Goal: Complete application form

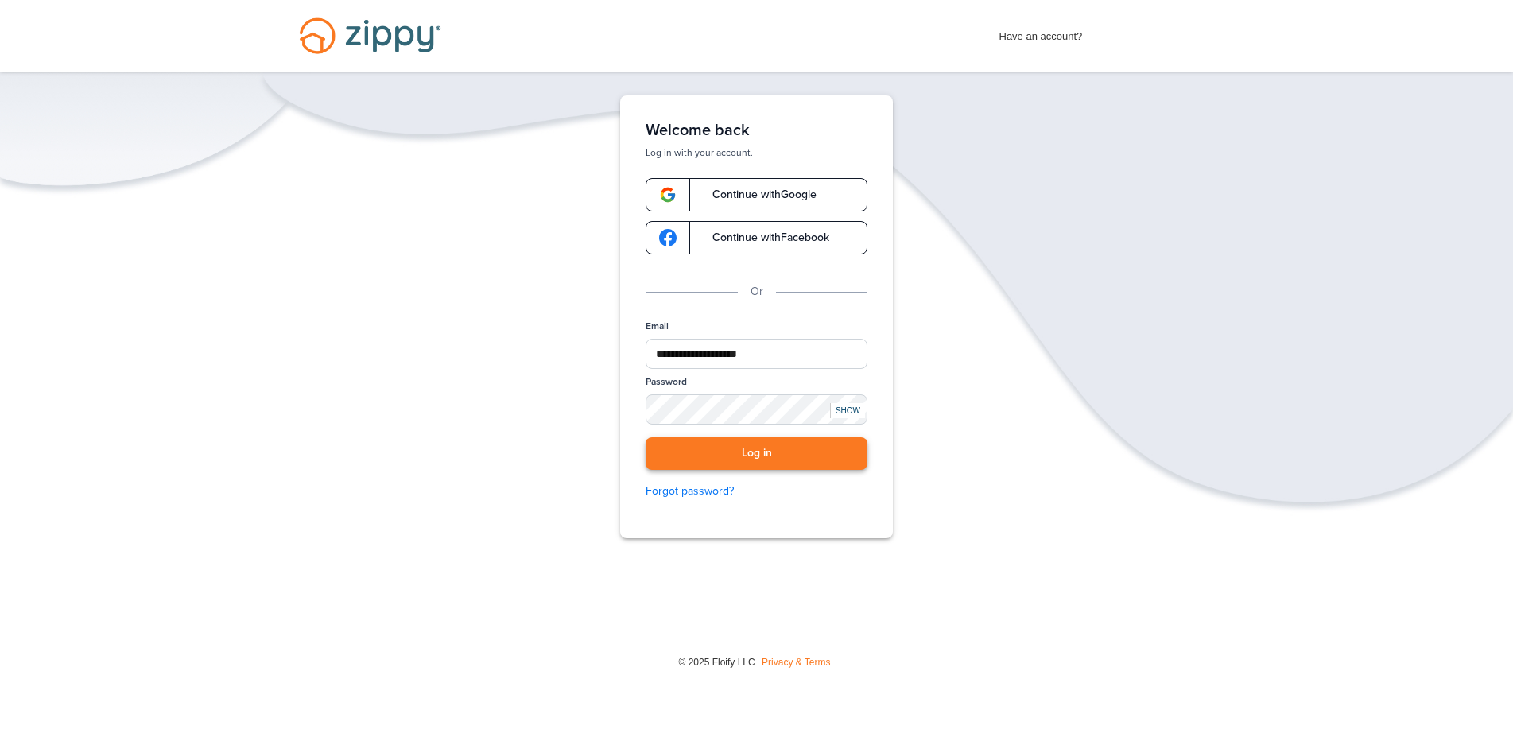
click at [763, 445] on button "Log in" at bounding box center [756, 453] width 222 height 33
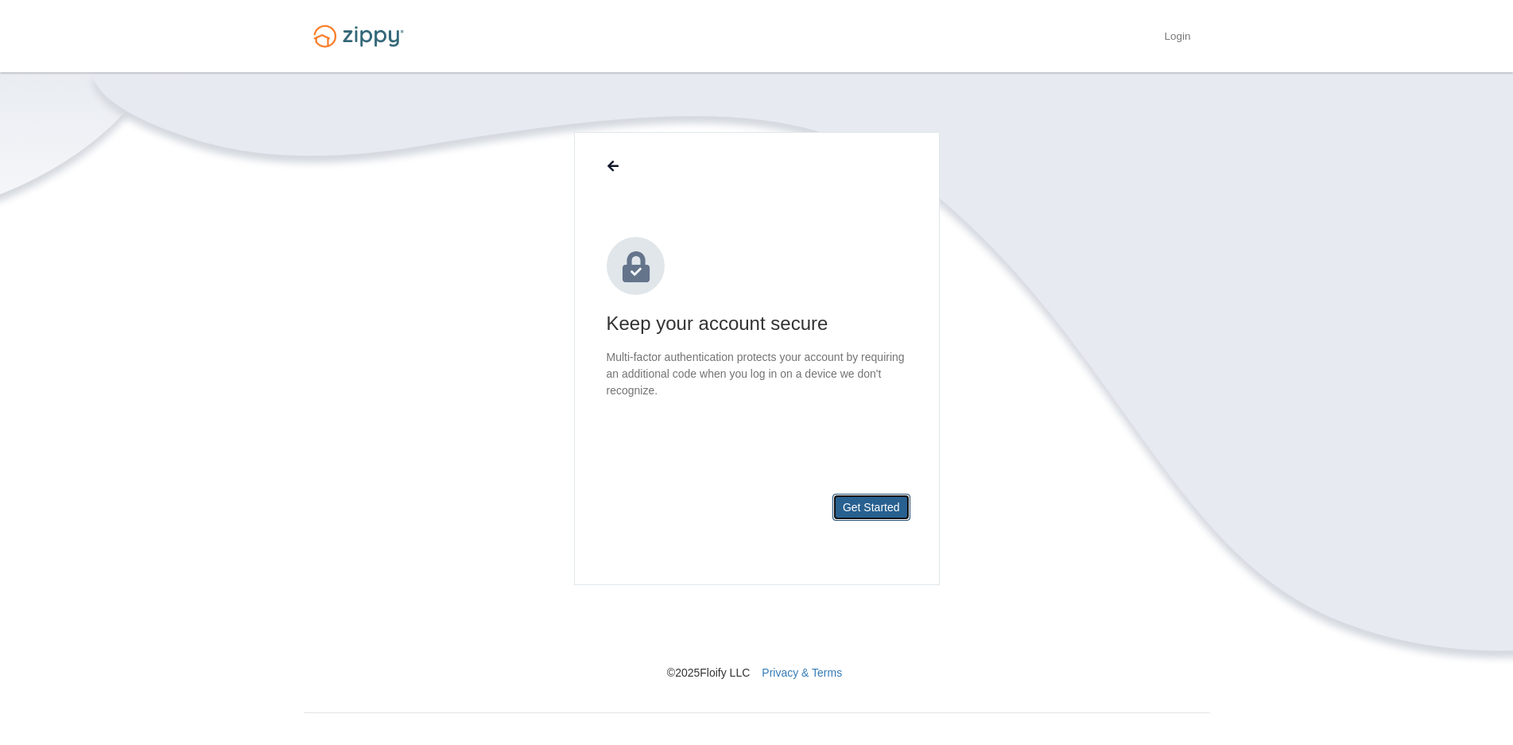
click at [870, 505] on button "Get Started" at bounding box center [871, 507] width 78 height 27
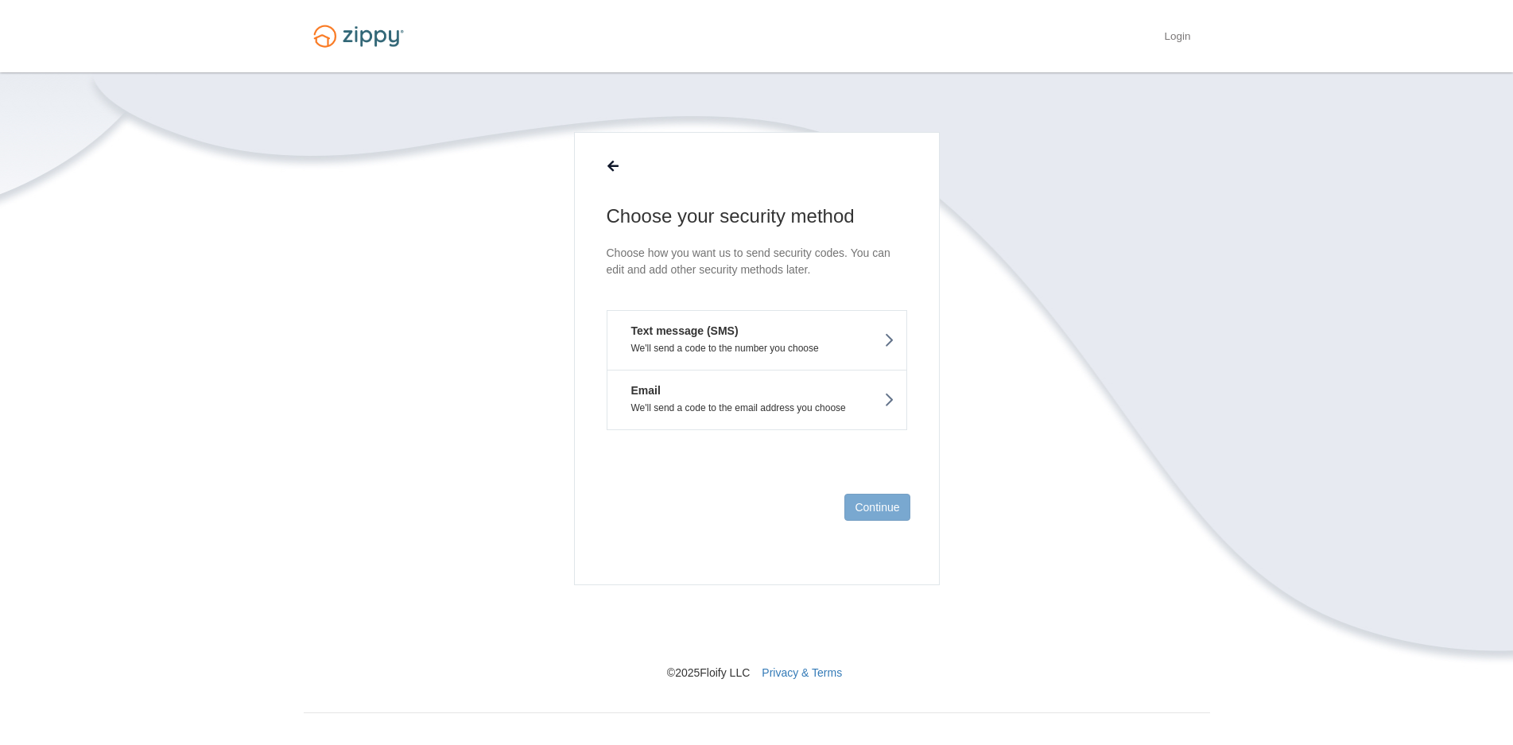
click at [746, 326] on button "Text message (SMS) We'll send a code to the number you choose" at bounding box center [757, 340] width 300 height 60
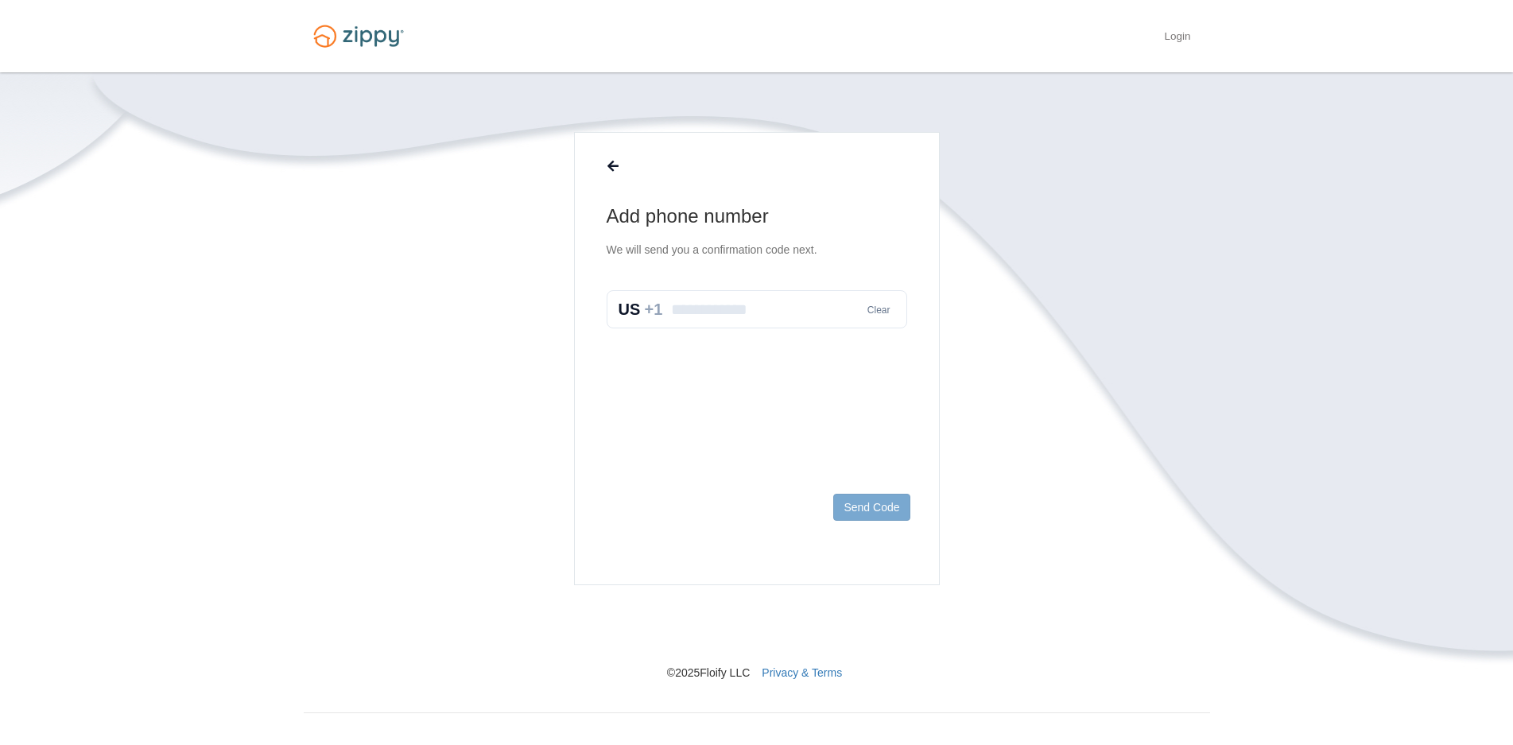
click at [703, 301] on input "text" at bounding box center [757, 309] width 300 height 38
type input "**********"
click at [885, 514] on button "Send Code" at bounding box center [871, 507] width 76 height 27
click at [682, 324] on input "text" at bounding box center [757, 326] width 300 height 38
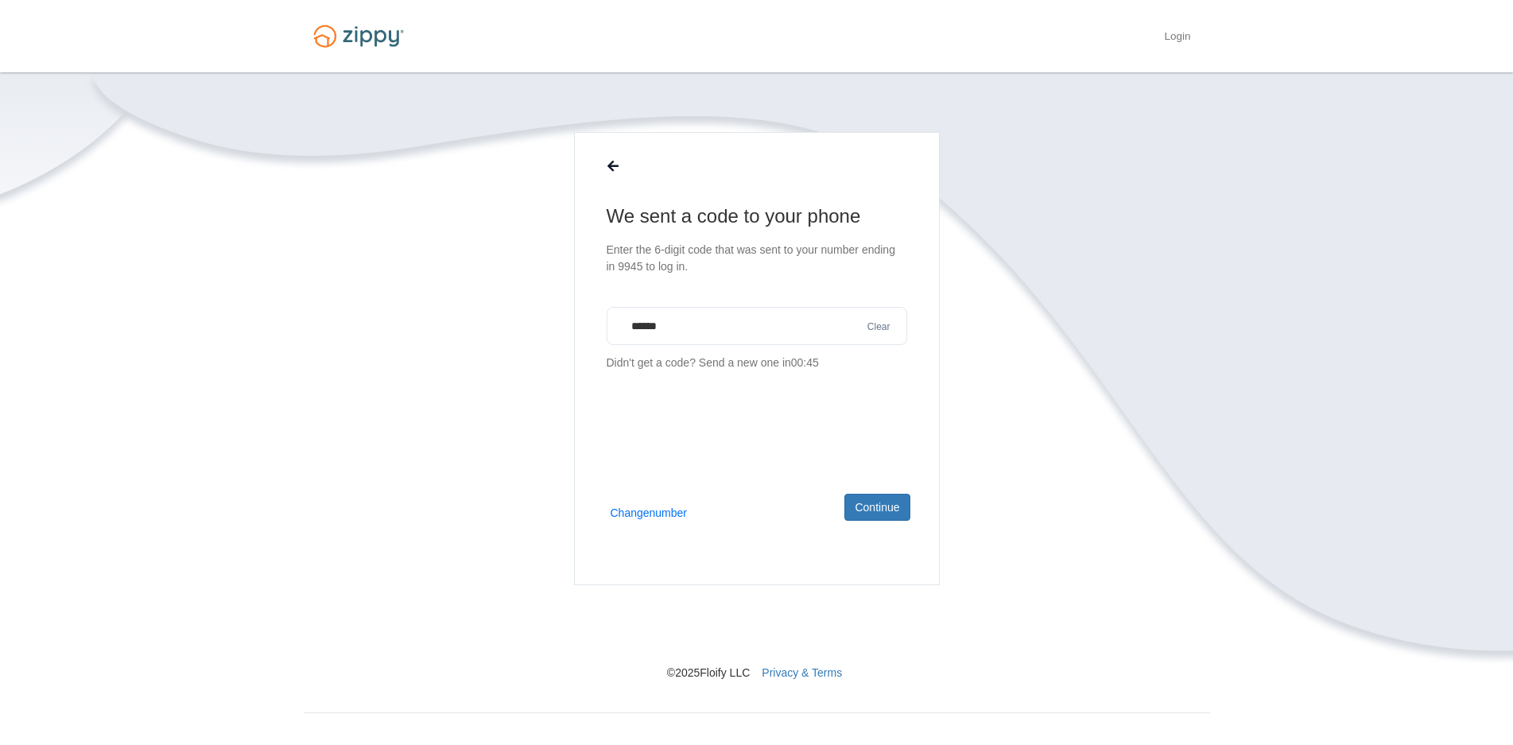
click at [761, 321] on input "******" at bounding box center [757, 326] width 300 height 38
type input "******"
click at [883, 502] on button "Continue" at bounding box center [876, 507] width 65 height 27
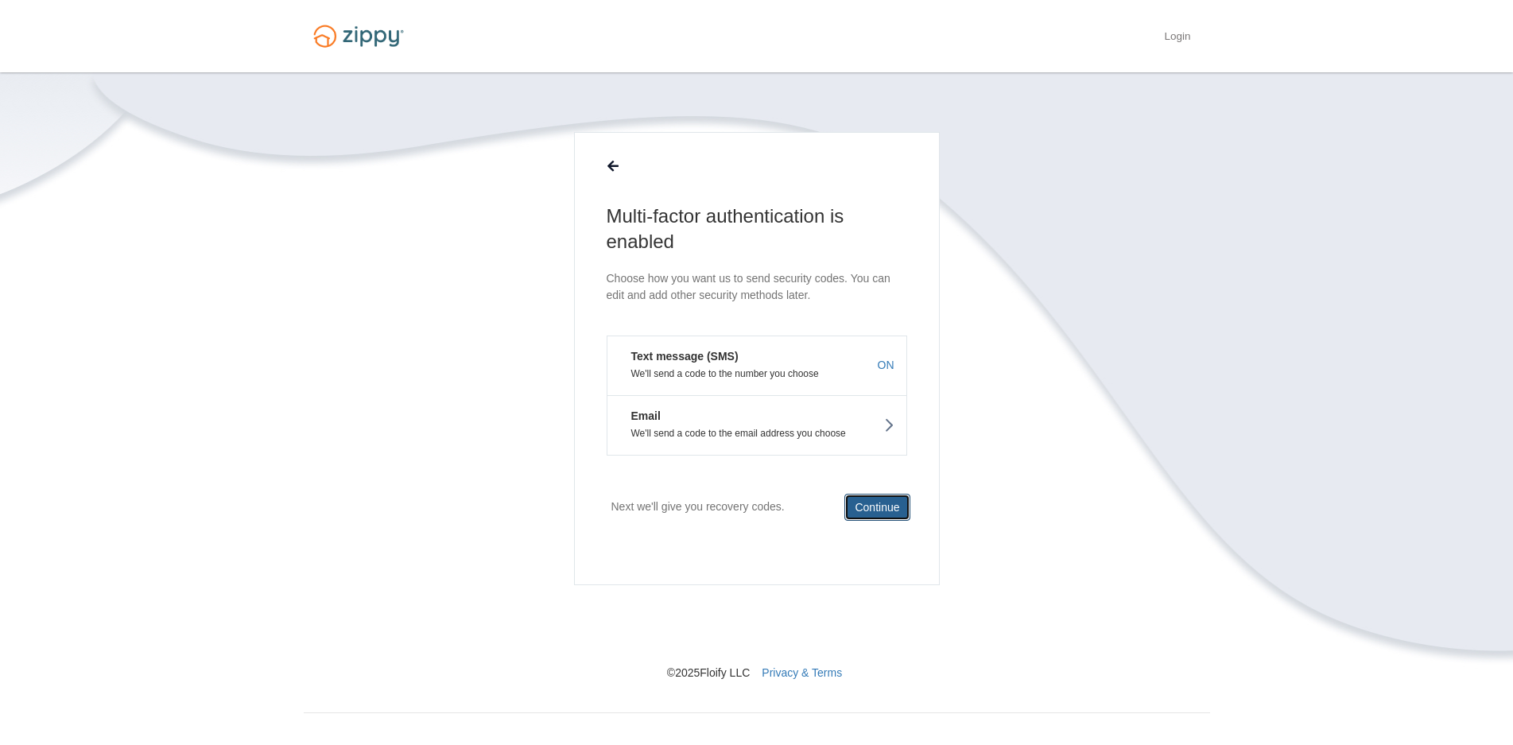
click at [896, 502] on button "Continue" at bounding box center [876, 507] width 65 height 27
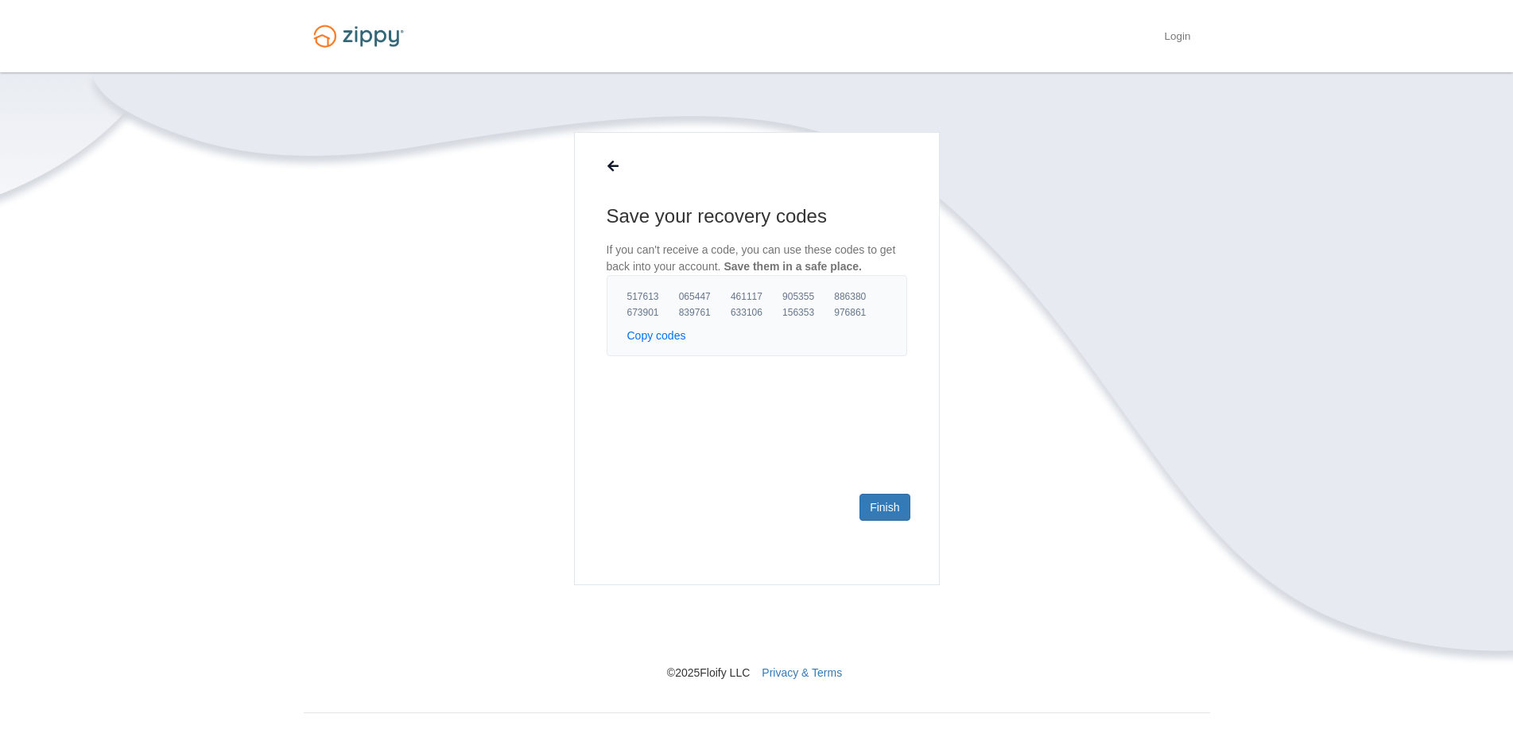
click at [664, 337] on button "Copy codes" at bounding box center [656, 336] width 59 height 16
click at [888, 498] on link "Finish" at bounding box center [884, 507] width 50 height 27
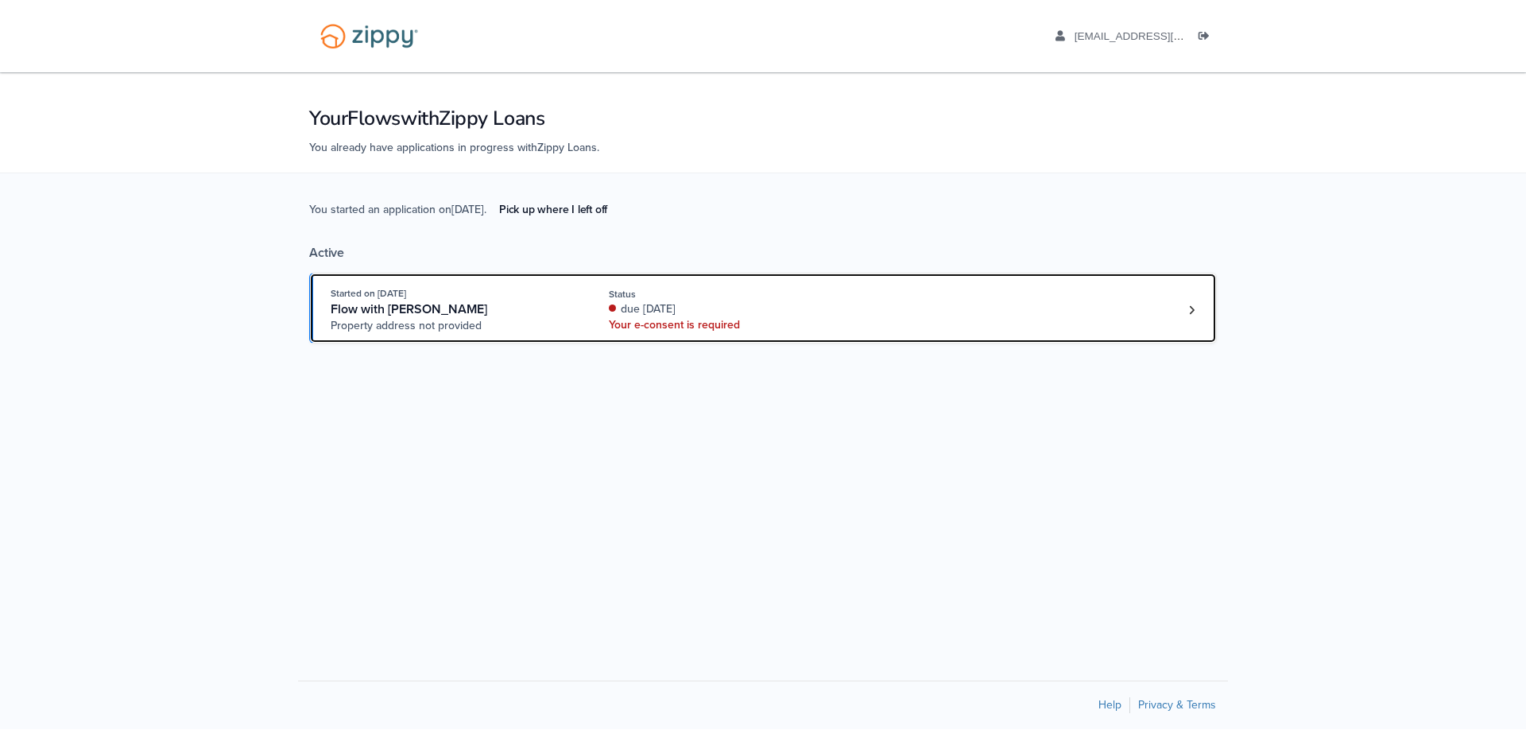
click at [362, 324] on span "Property address not provided" at bounding box center [452, 326] width 242 height 16
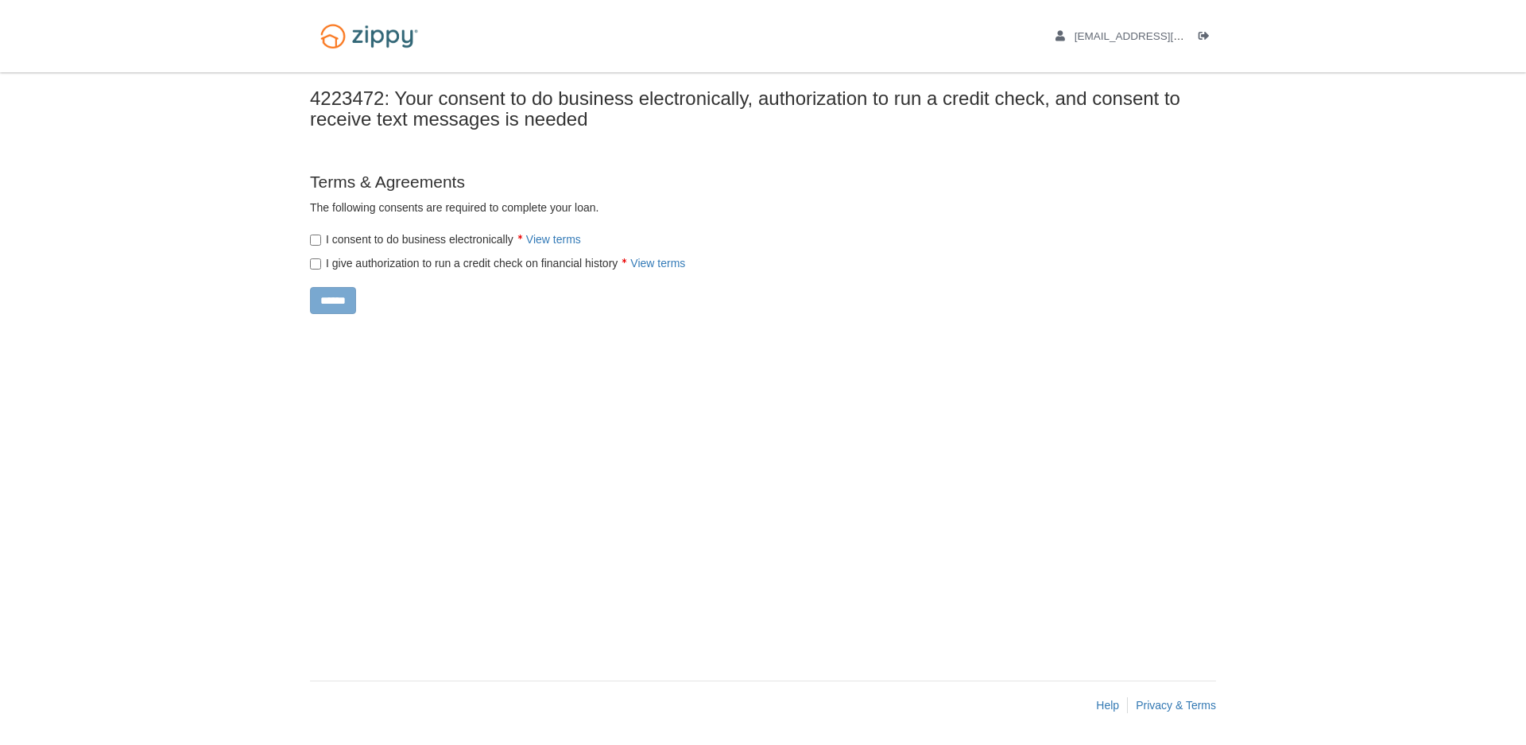
drag, startPoint x: 363, startPoint y: 242, endPoint x: 364, endPoint y: 262, distance: 20.7
click at [364, 242] on label "I consent to do business electronically View terms" at bounding box center [445, 239] width 271 height 16
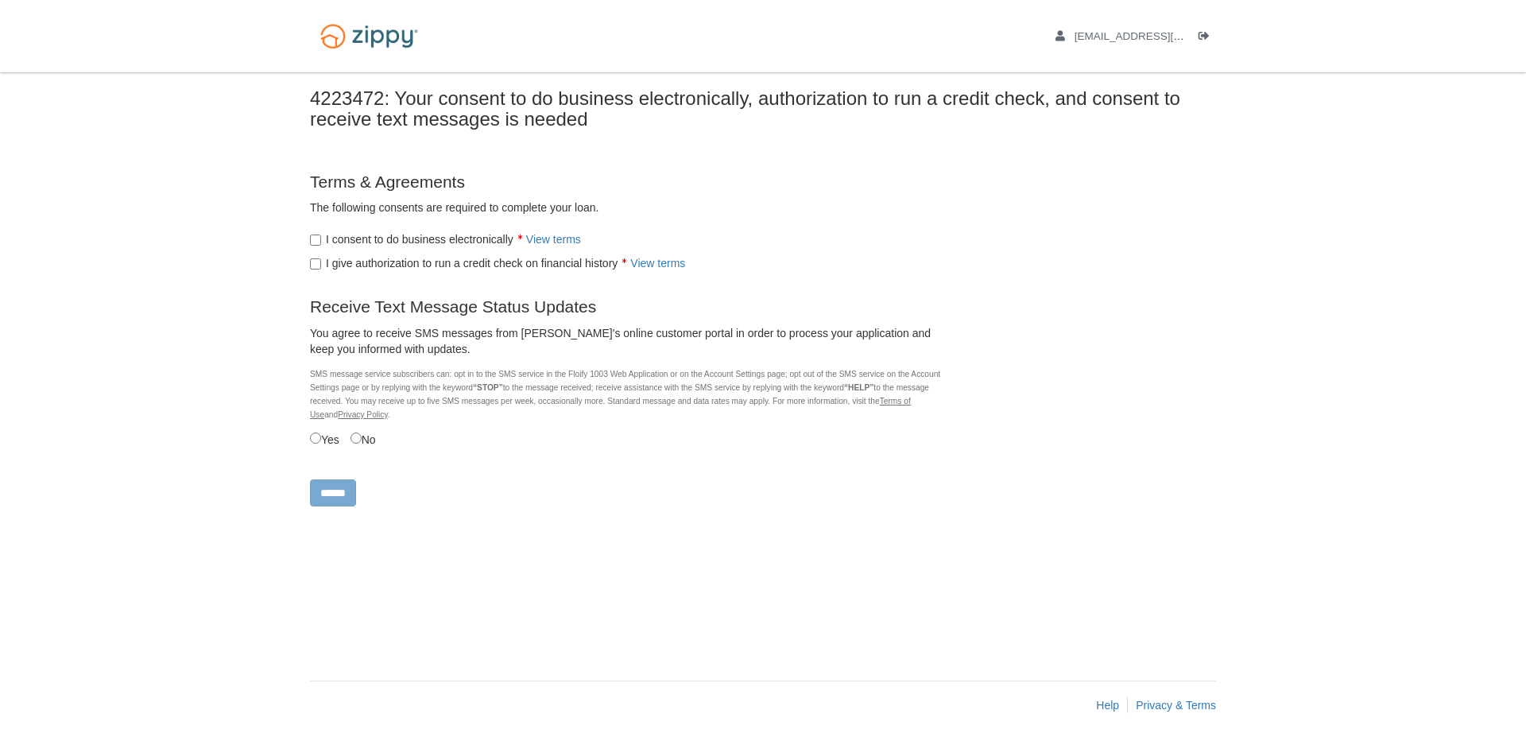
click at [364, 265] on label "I give authorization to run a credit check on financial history View terms" at bounding box center [497, 263] width 375 height 16
click at [353, 498] on input "******" at bounding box center [333, 492] width 46 height 27
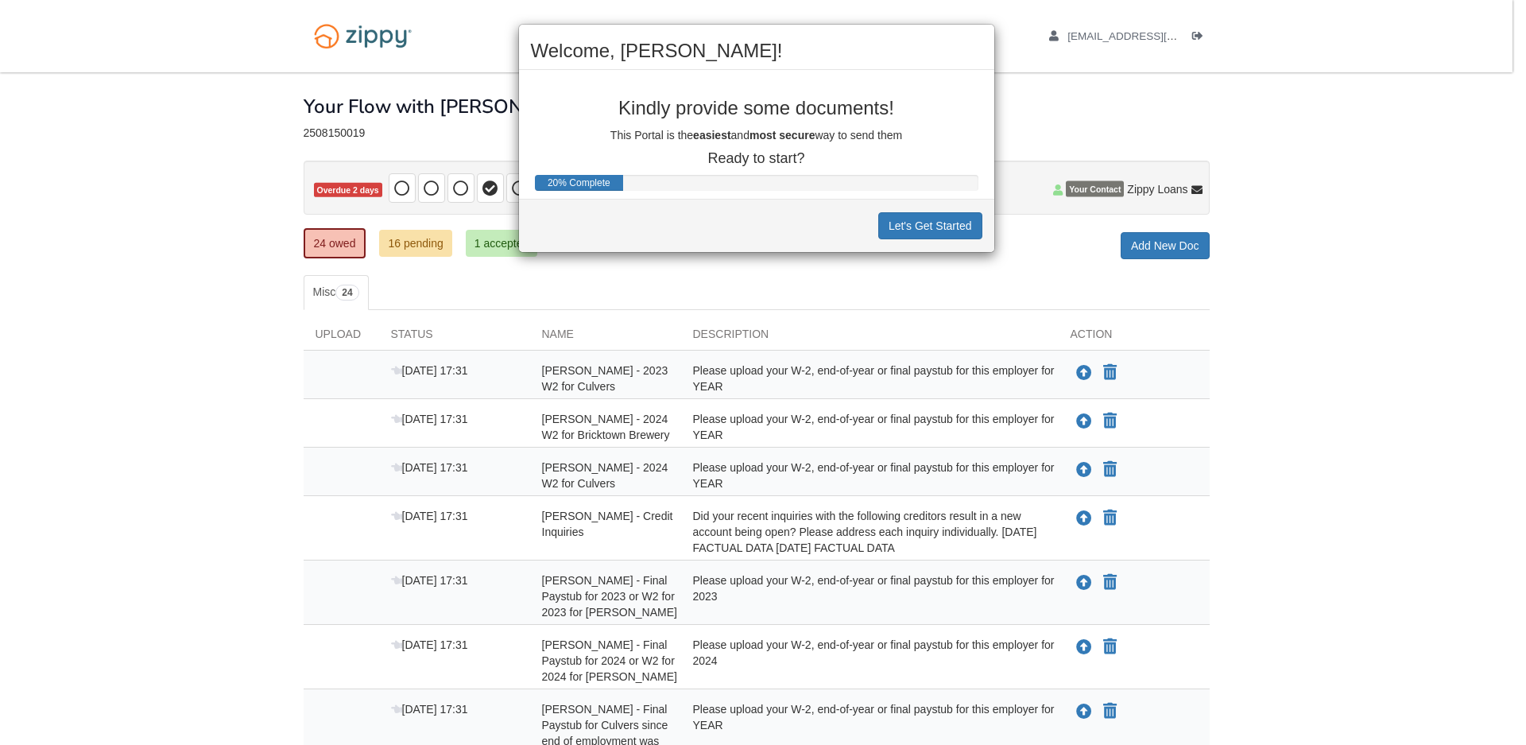
click at [1065, 132] on div "Welcome, Benjamin! Kindly provide some documents! This Portal is the easiest an…" at bounding box center [763, 372] width 1526 height 745
click at [921, 215] on button "Let's Get Started" at bounding box center [930, 225] width 104 height 27
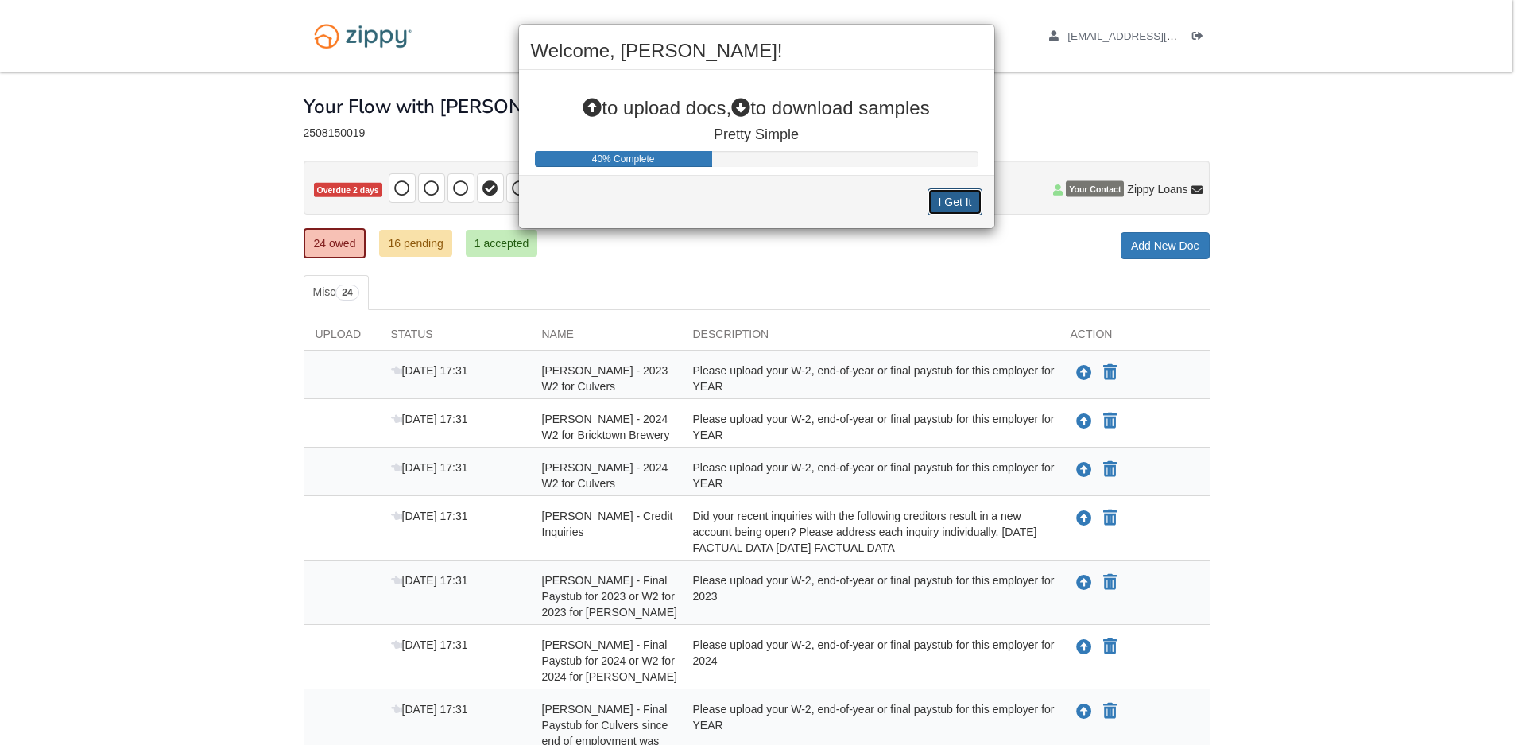
click at [959, 203] on button "I Get It" at bounding box center [955, 201] width 54 height 27
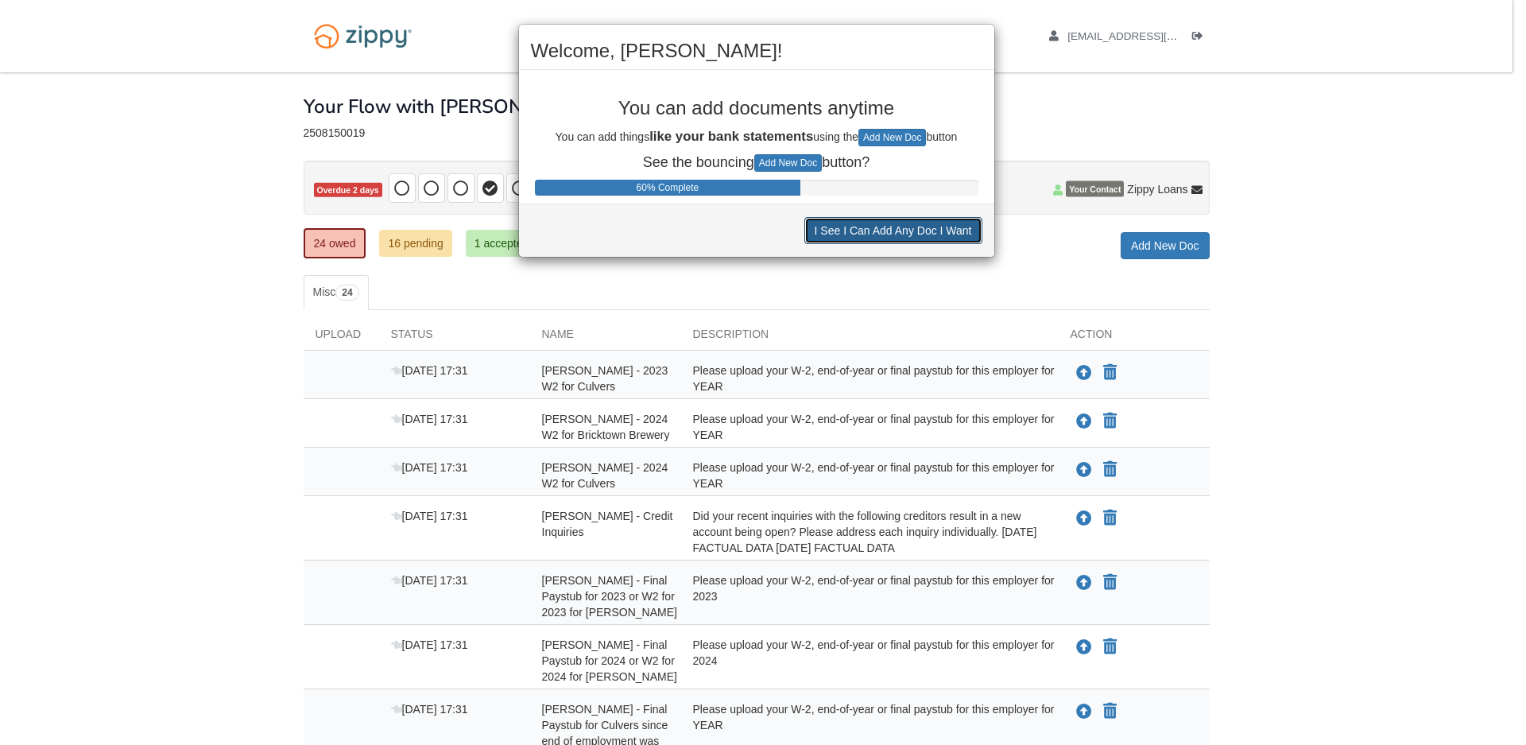
click at [905, 240] on button "I See I Can Add Any Doc I Want" at bounding box center [893, 230] width 178 height 27
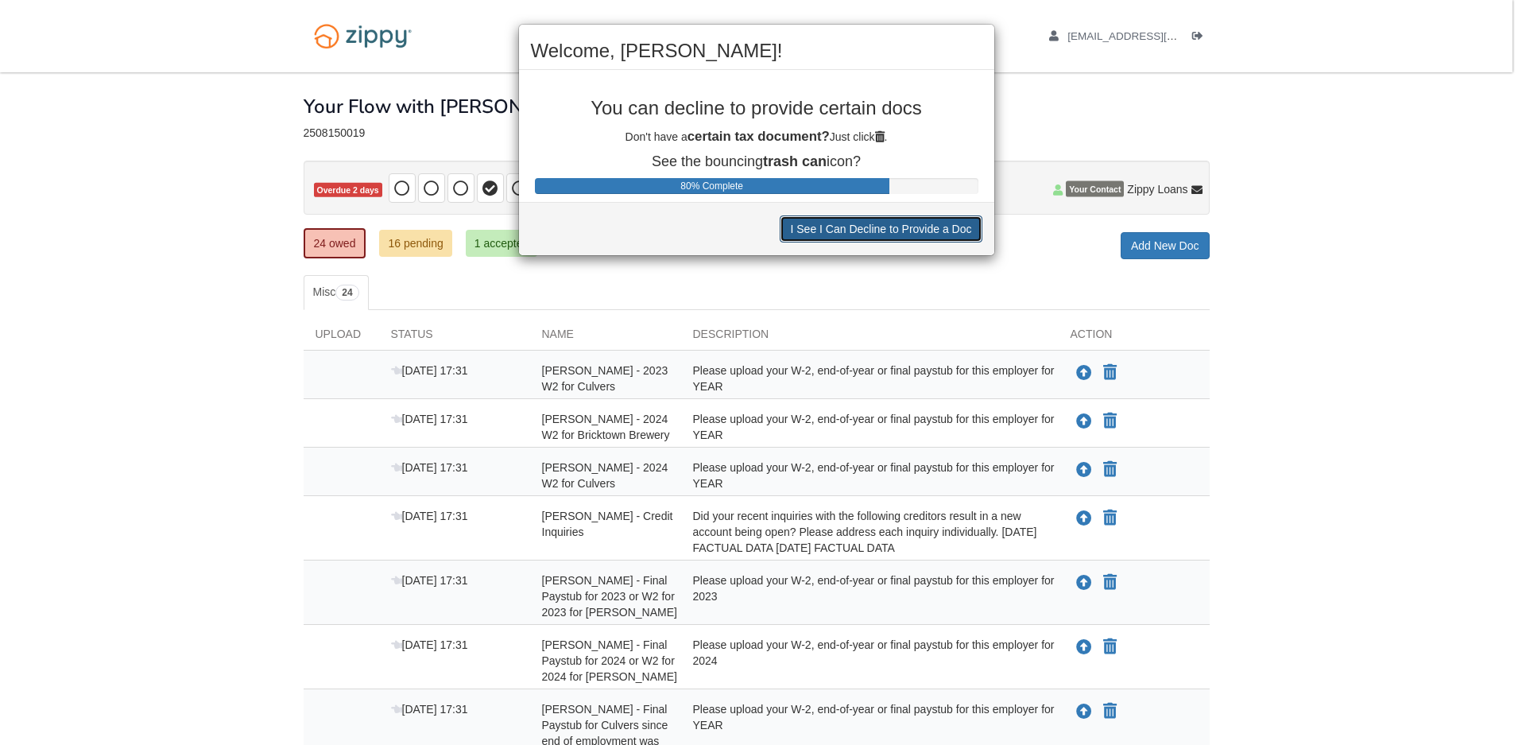
click at [810, 236] on button "I See I Can Decline to Provide a Doc" at bounding box center [881, 228] width 202 height 27
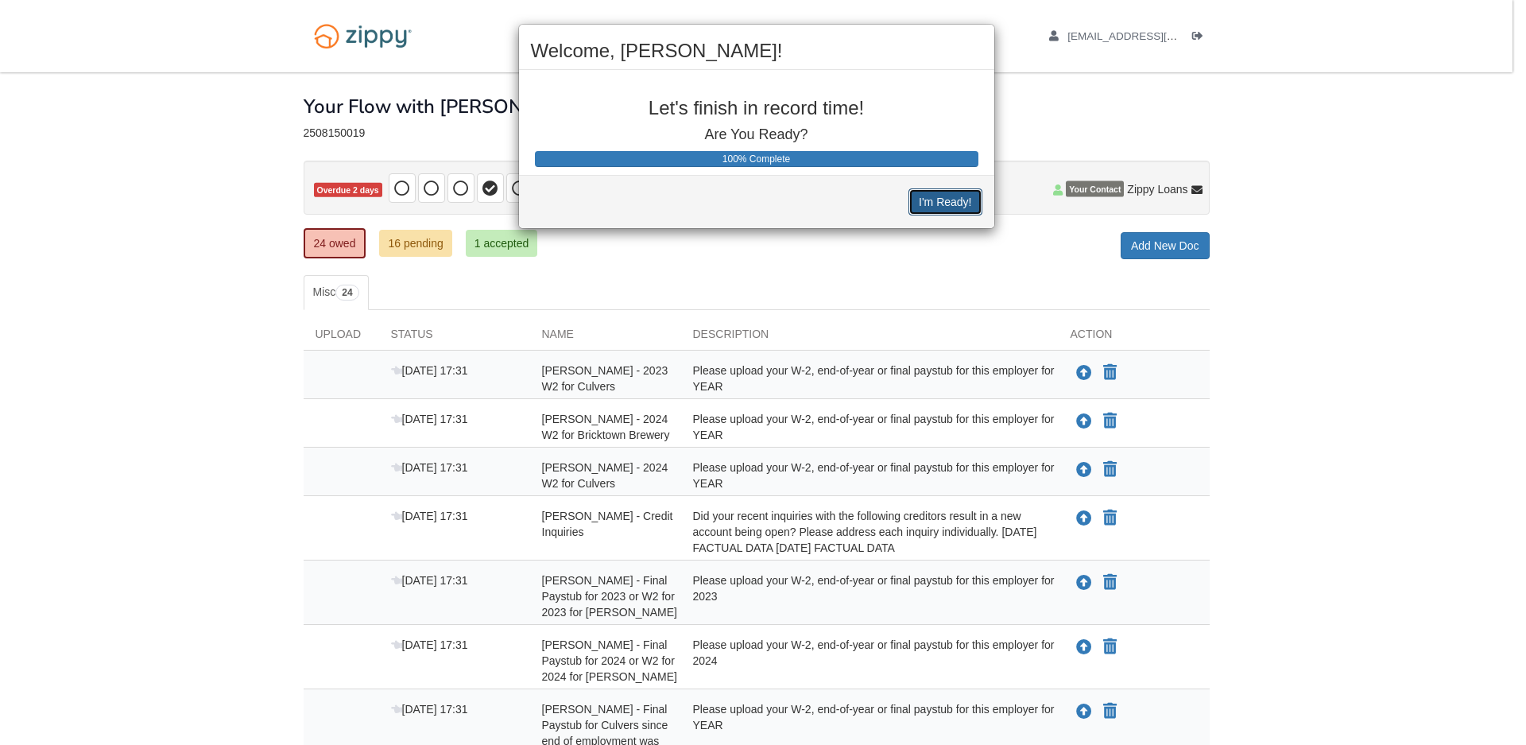
click at [958, 203] on button "I'm Ready!" at bounding box center [945, 201] width 73 height 27
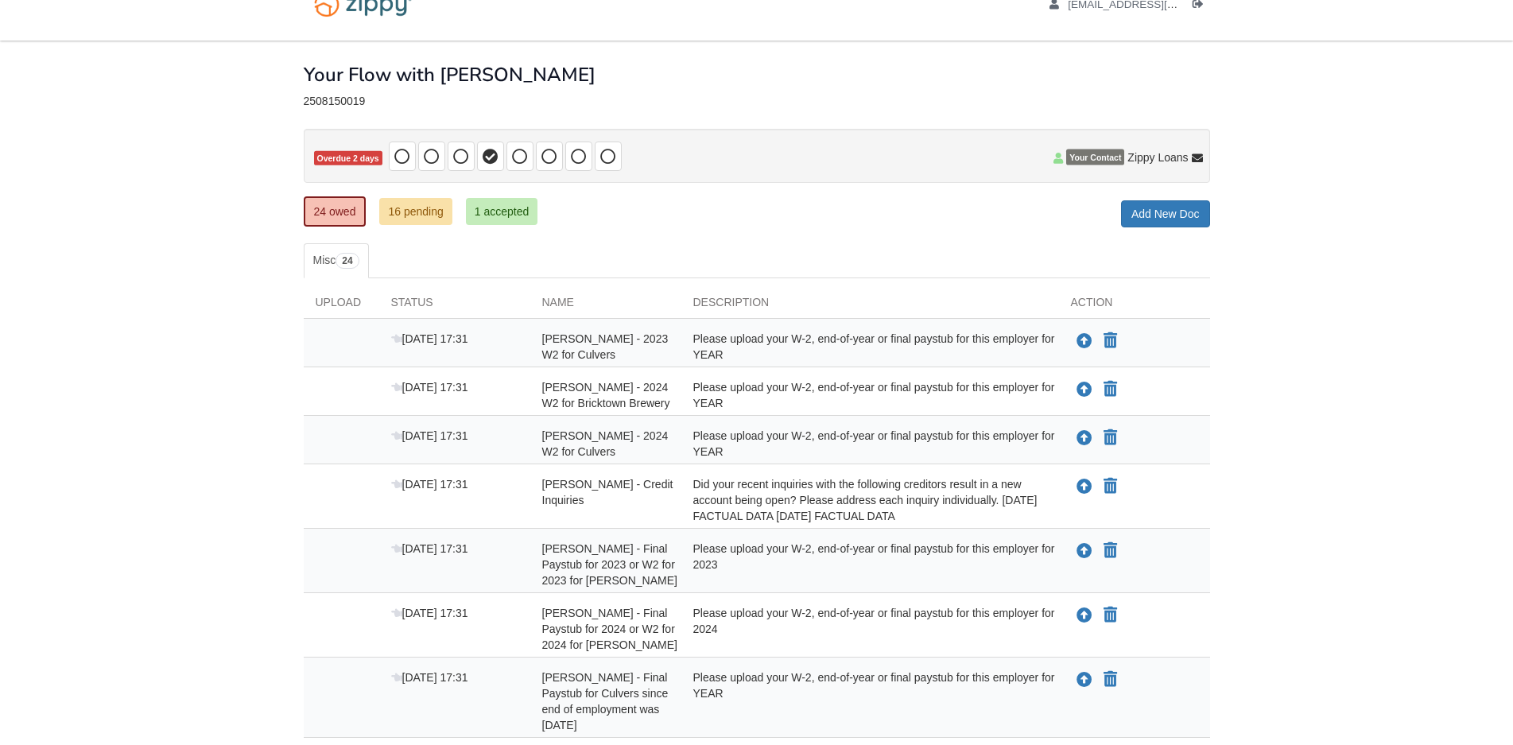
scroll to position [74, 0]
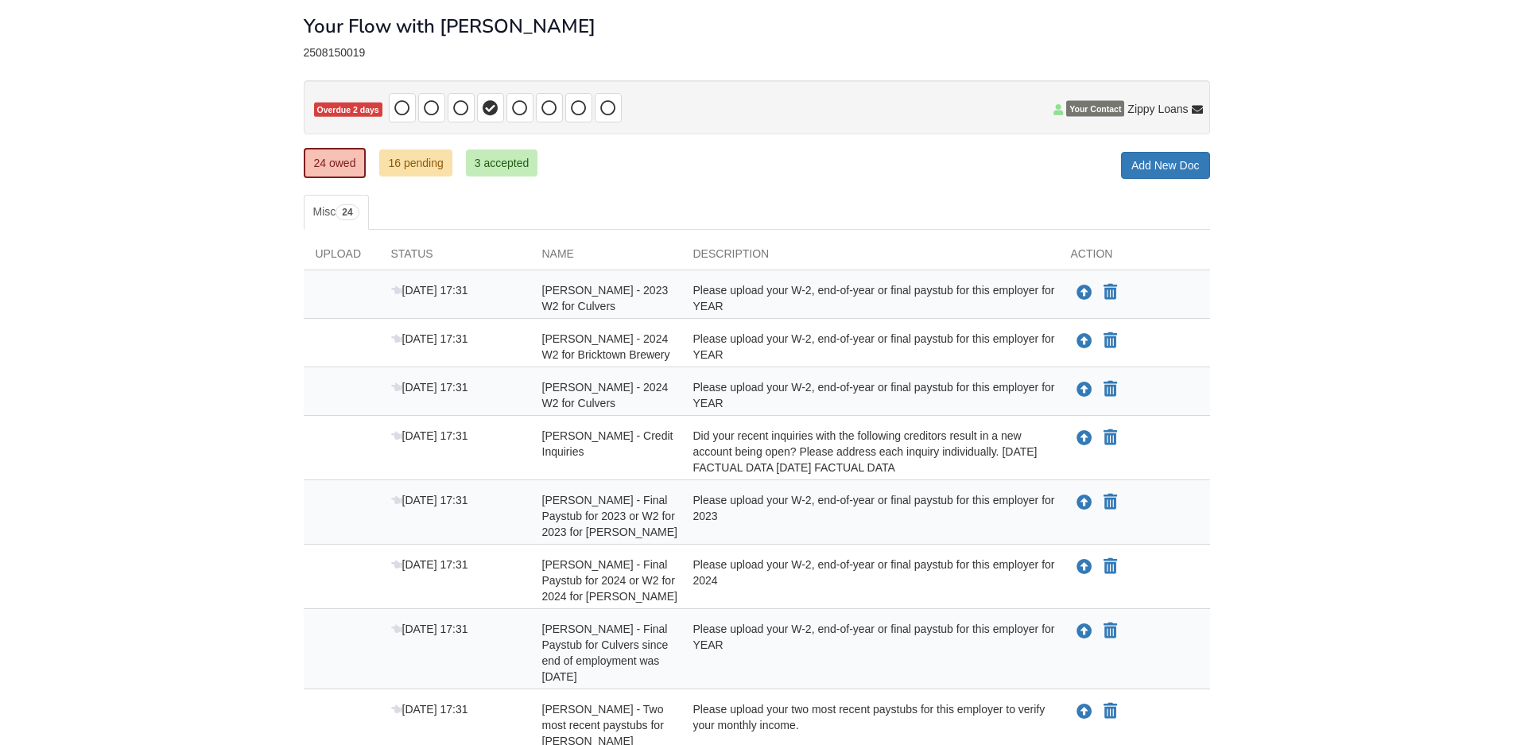
scroll to position [81, 0]
drag, startPoint x: 799, startPoint y: 293, endPoint x: 693, endPoint y: 297, distance: 105.8
click at [695, 297] on div "Please upload your W-2, end-of-year or final paystub for this employer for YEAR" at bounding box center [870, 297] width 378 height 32
drag, startPoint x: 750, startPoint y: 310, endPoint x: 789, endPoint y: 304, distance: 38.7
click at [761, 309] on div "Please upload your W-2, end-of-year or final paystub for this employer for YEAR" at bounding box center [870, 297] width 378 height 32
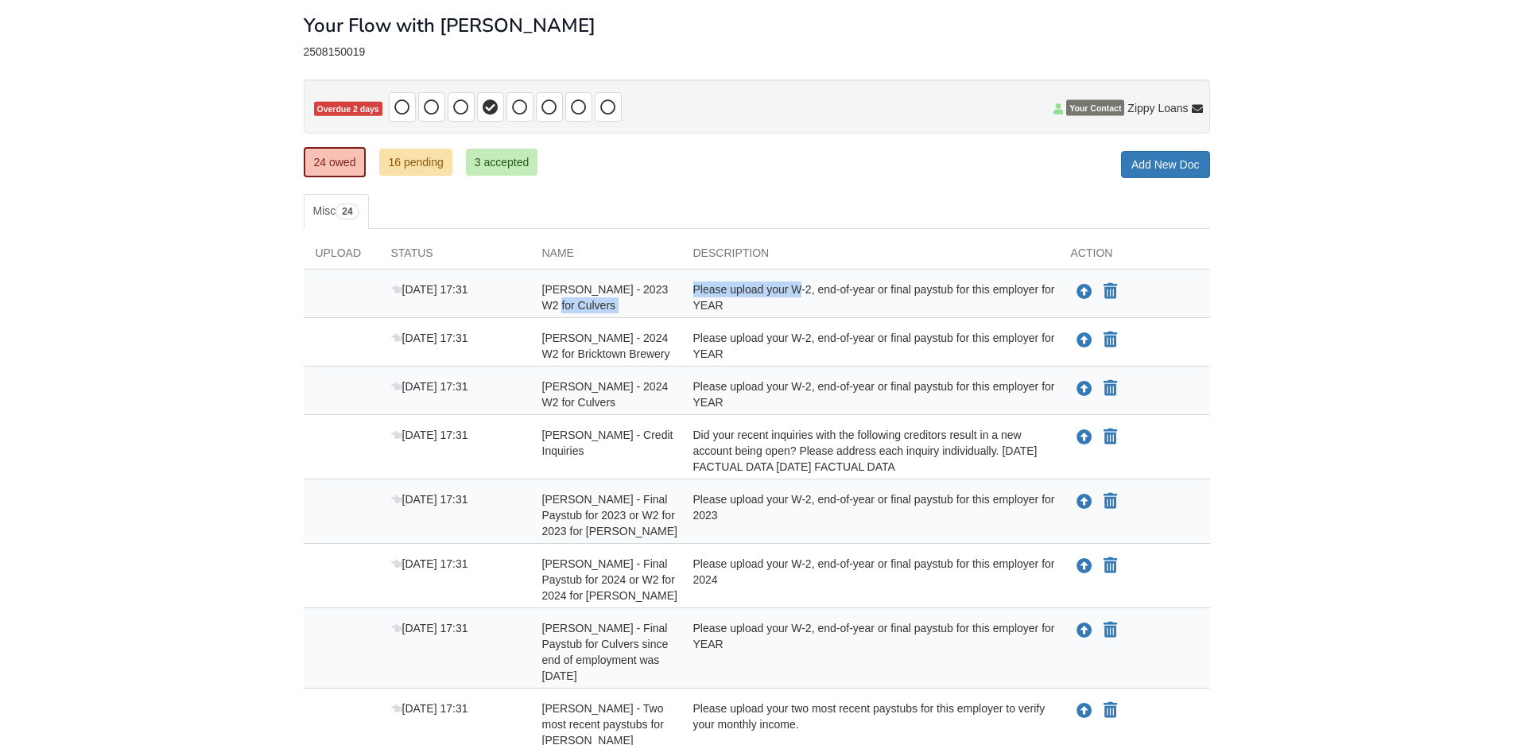
drag, startPoint x: 684, startPoint y: 295, endPoint x: 649, endPoint y: 306, distance: 35.9
click at [664, 297] on div "Aug 22 17:31 Benjamin Sikes - 2023 W2 for Culvers Please upload your W-2, end-o…" at bounding box center [757, 297] width 906 height 32
click at [657, 322] on div "Aug 22 17:31 Benjamin Sikes - 2024 W2 for Bricktown Brewery Please upload your …" at bounding box center [757, 342] width 906 height 48
drag, startPoint x: 572, startPoint y: 347, endPoint x: 630, endPoint y: 361, distance: 60.4
click at [645, 359] on div "Benjamin Sikes - 2024 W2 for Bricktown Brewery" at bounding box center [605, 346] width 151 height 32
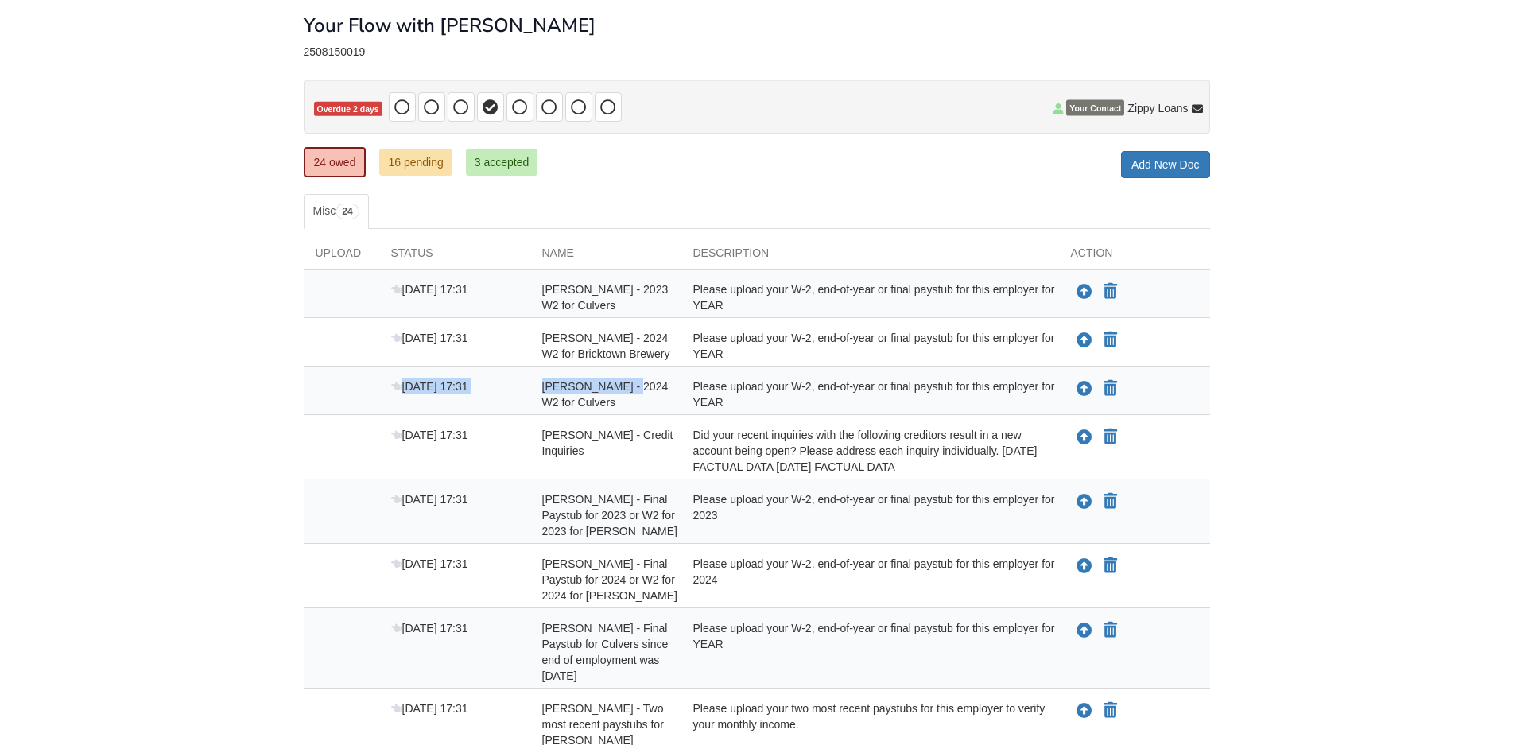
drag, startPoint x: 603, startPoint y: 365, endPoint x: 597, endPoint y: 392, distance: 27.8
drag, startPoint x: 594, startPoint y: 401, endPoint x: 663, endPoint y: 410, distance: 69.8
click at [665, 409] on div "Benjamin Sikes - 2024 W2 for Culvers" at bounding box center [605, 394] width 151 height 32
drag, startPoint x: 581, startPoint y: 428, endPoint x: 642, endPoint y: 442, distance: 62.7
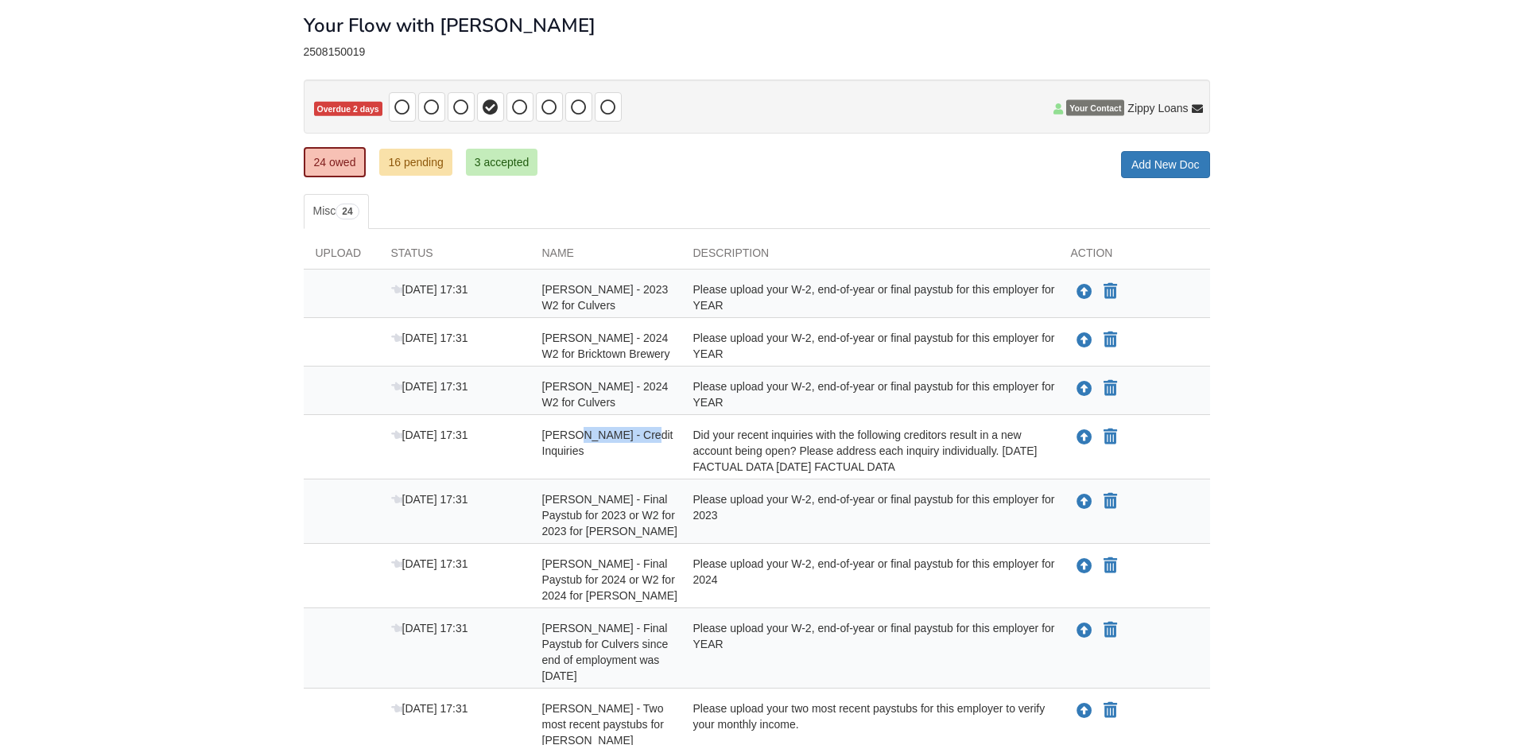
click at [641, 442] on div "Benjamin Sikes - Credit Inquiries" at bounding box center [605, 451] width 151 height 48
click at [572, 467] on div "Benjamin Sikes - Credit Inquiries" at bounding box center [605, 451] width 151 height 48
drag, startPoint x: 585, startPoint y: 516, endPoint x: 639, endPoint y: 523, distance: 54.5
click at [650, 312] on span "Benjamin Sikes - Final Paystub for 2023 or W2 for 2023 for Culver's" at bounding box center [605, 297] width 126 height 29
drag, startPoint x: 607, startPoint y: 535, endPoint x: 574, endPoint y: 543, distance: 33.5
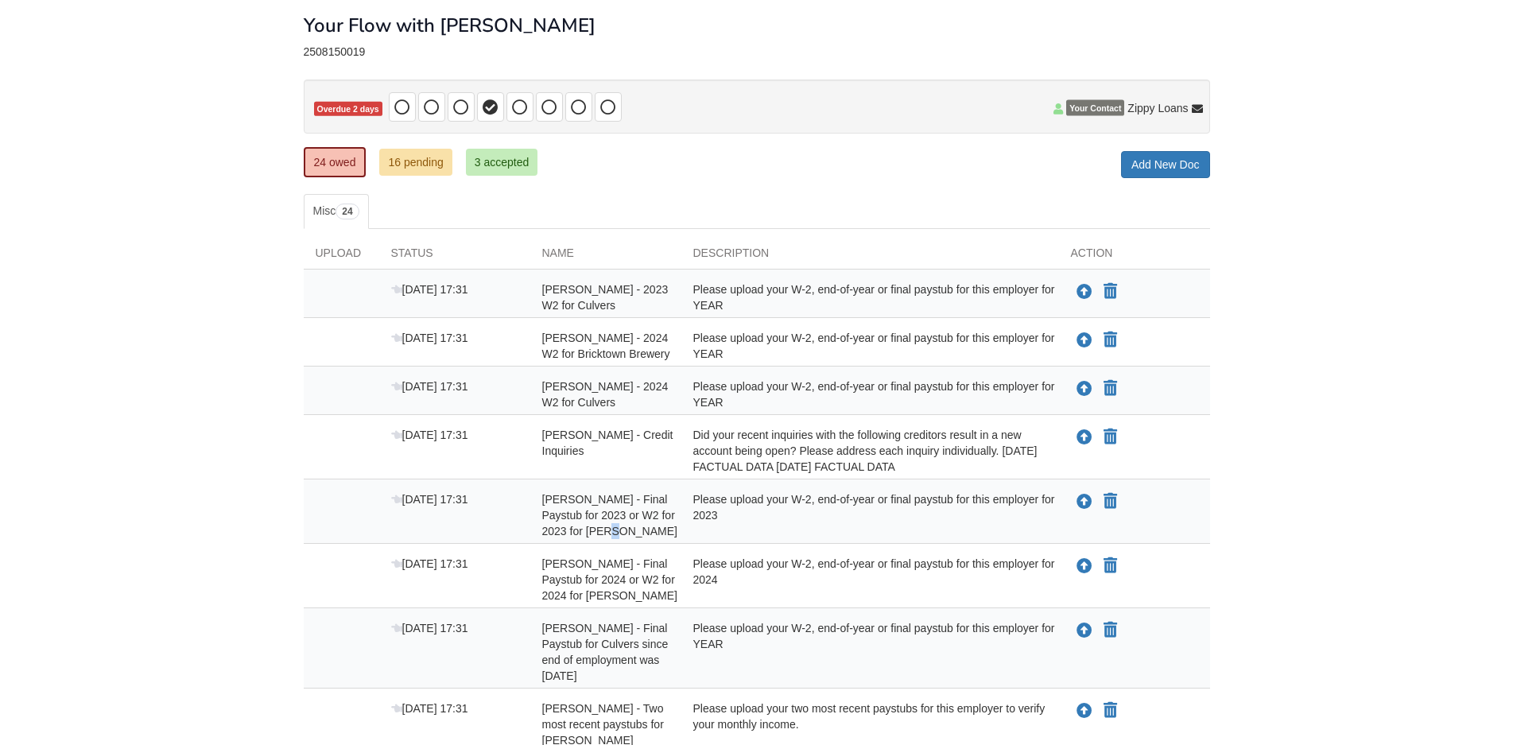
click at [601, 312] on span "Benjamin Sikes - Final Paystub for 2023 or W2 for 2023 for Culver's" at bounding box center [605, 297] width 126 height 29
click at [525, 462] on div "Aug 22 17:31" at bounding box center [454, 451] width 151 height 48
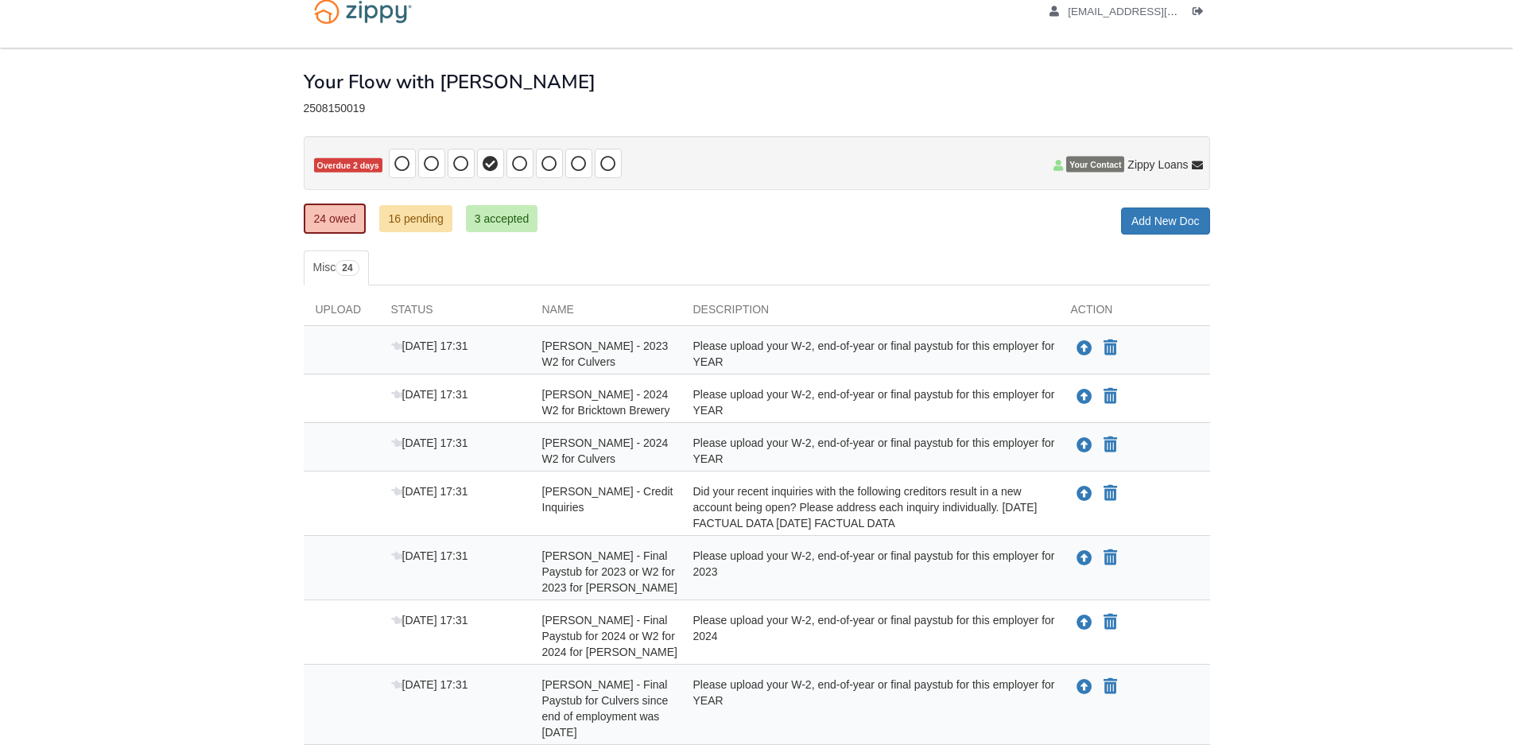
scroll to position [0, 0]
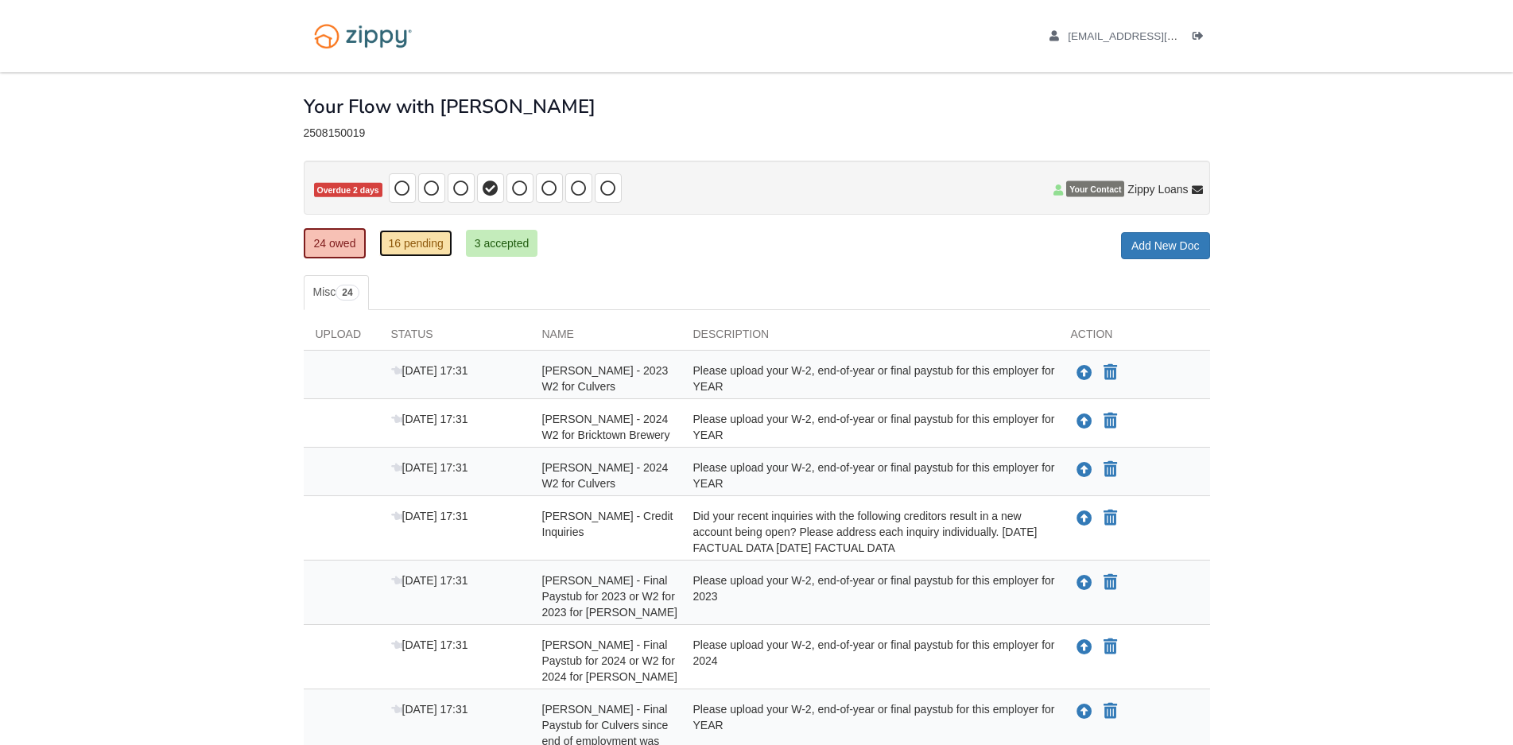
click at [401, 243] on link "16 pending" at bounding box center [415, 243] width 72 height 27
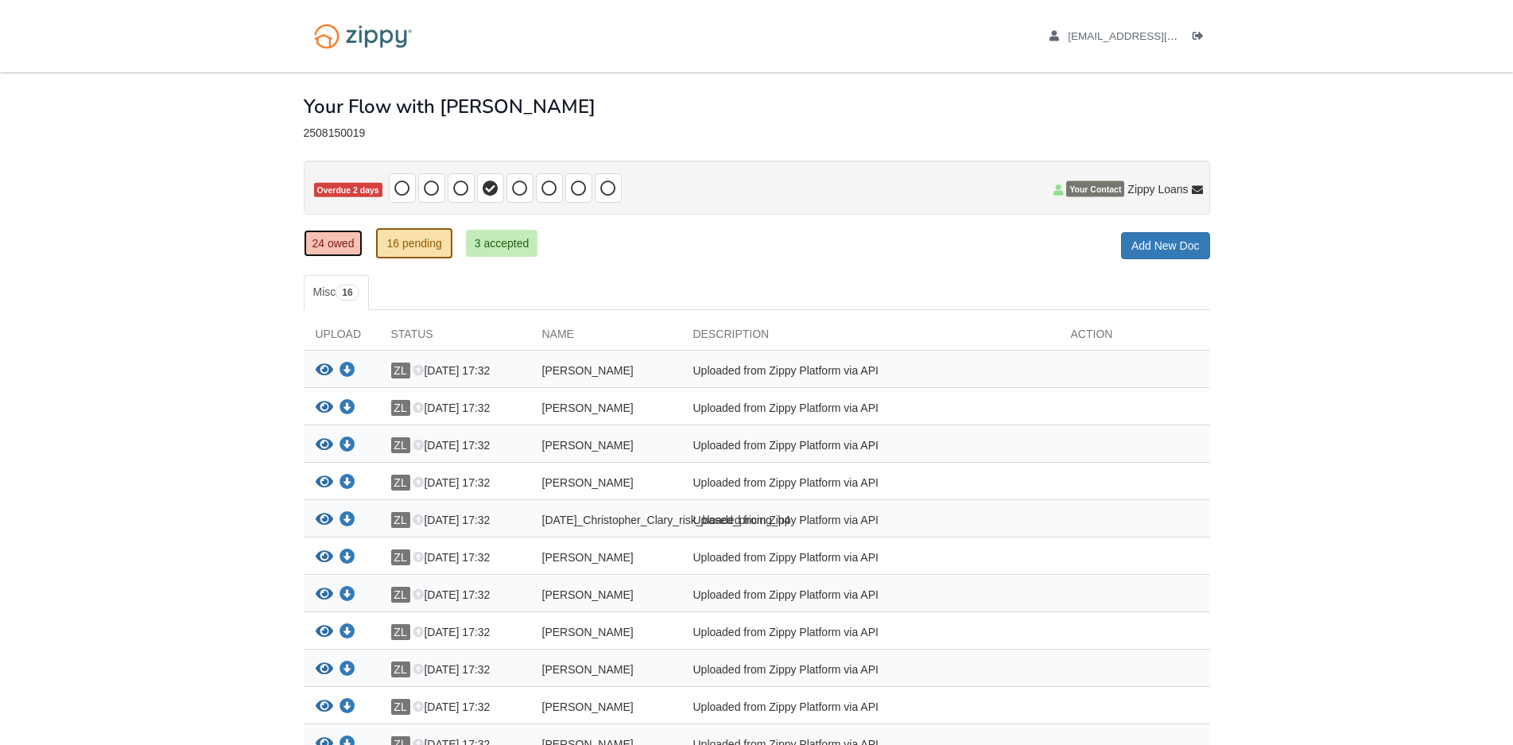
click at [332, 241] on link "24 owed" at bounding box center [334, 243] width 60 height 27
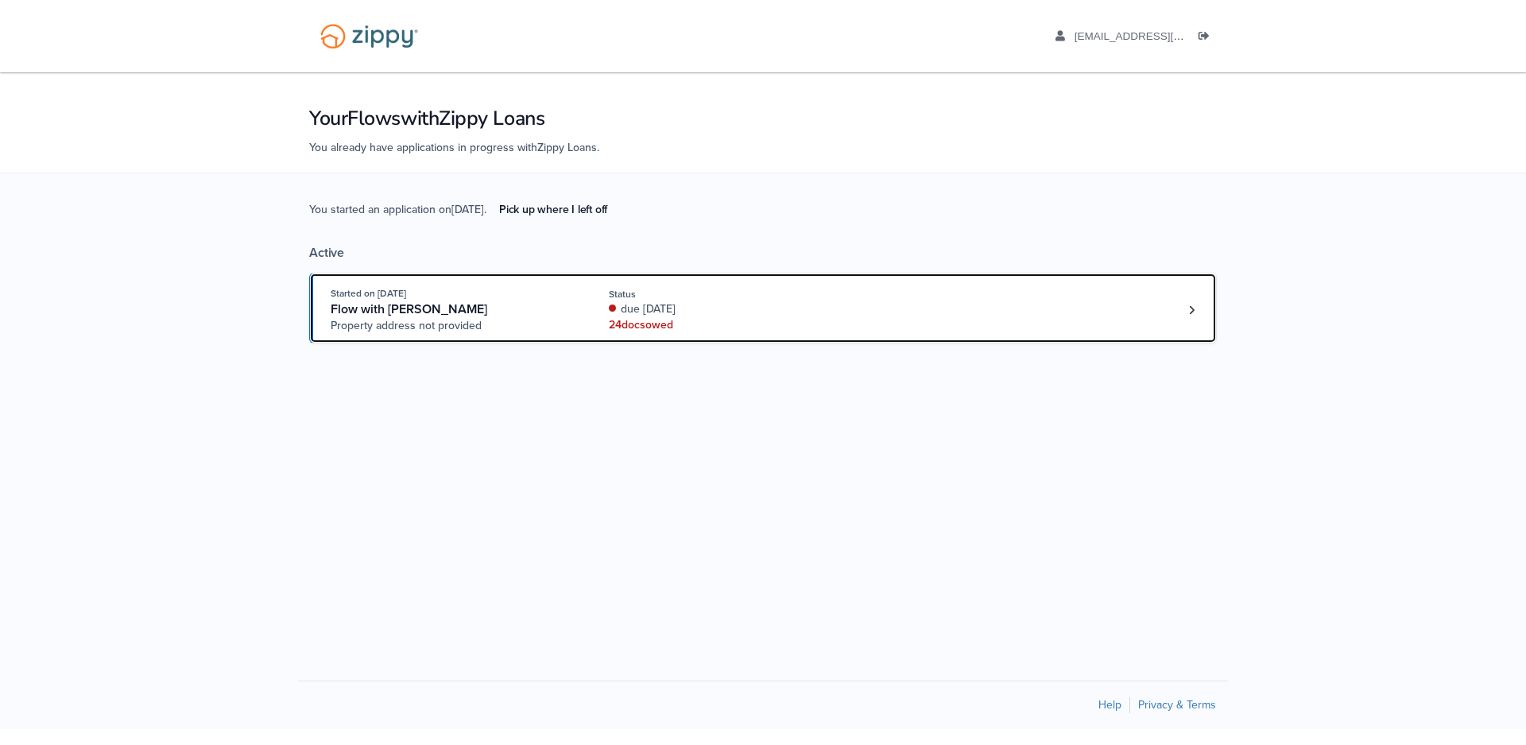
click at [382, 330] on span "Property address not provided" at bounding box center [452, 326] width 242 height 16
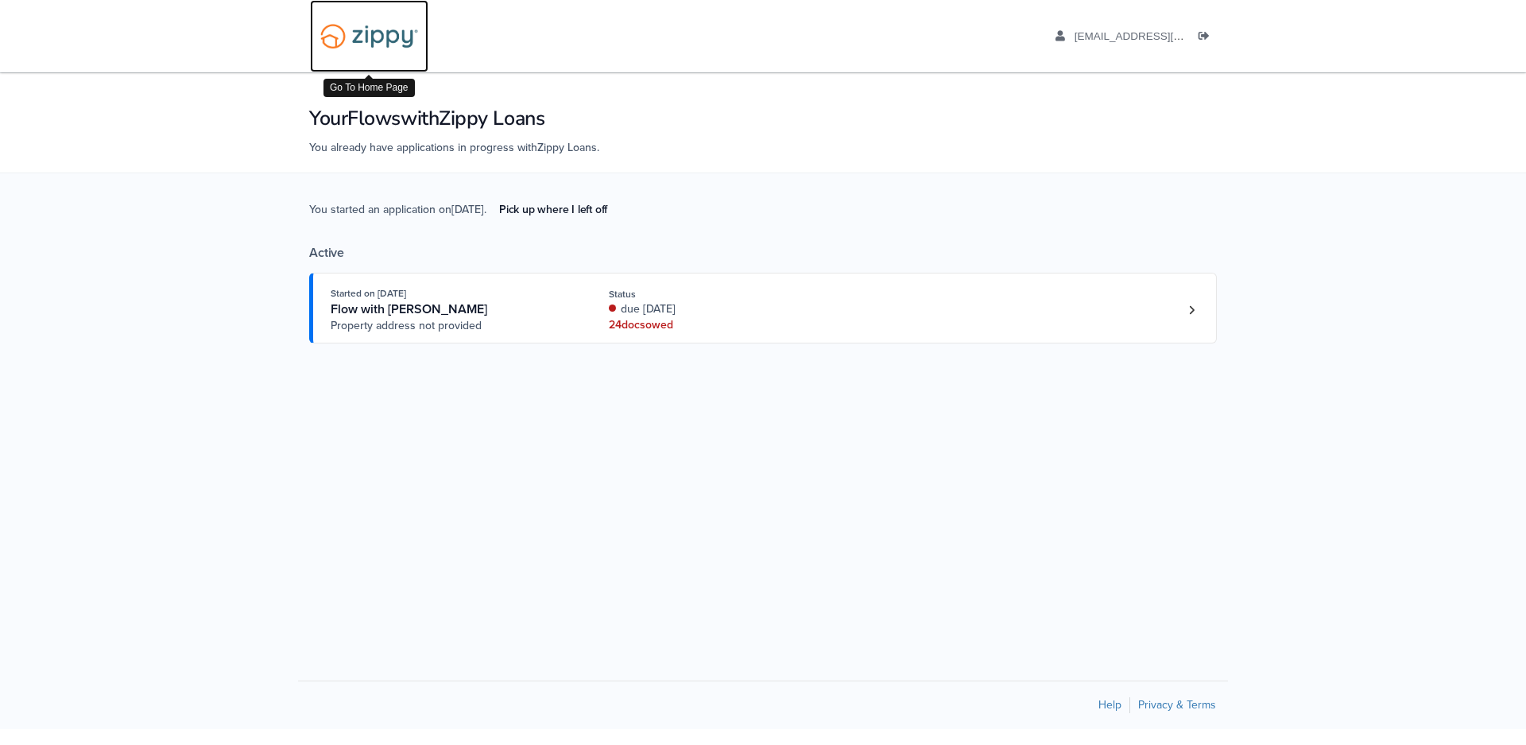
click at [386, 31] on img at bounding box center [369, 36] width 118 height 41
